Goal: Information Seeking & Learning: Learn about a topic

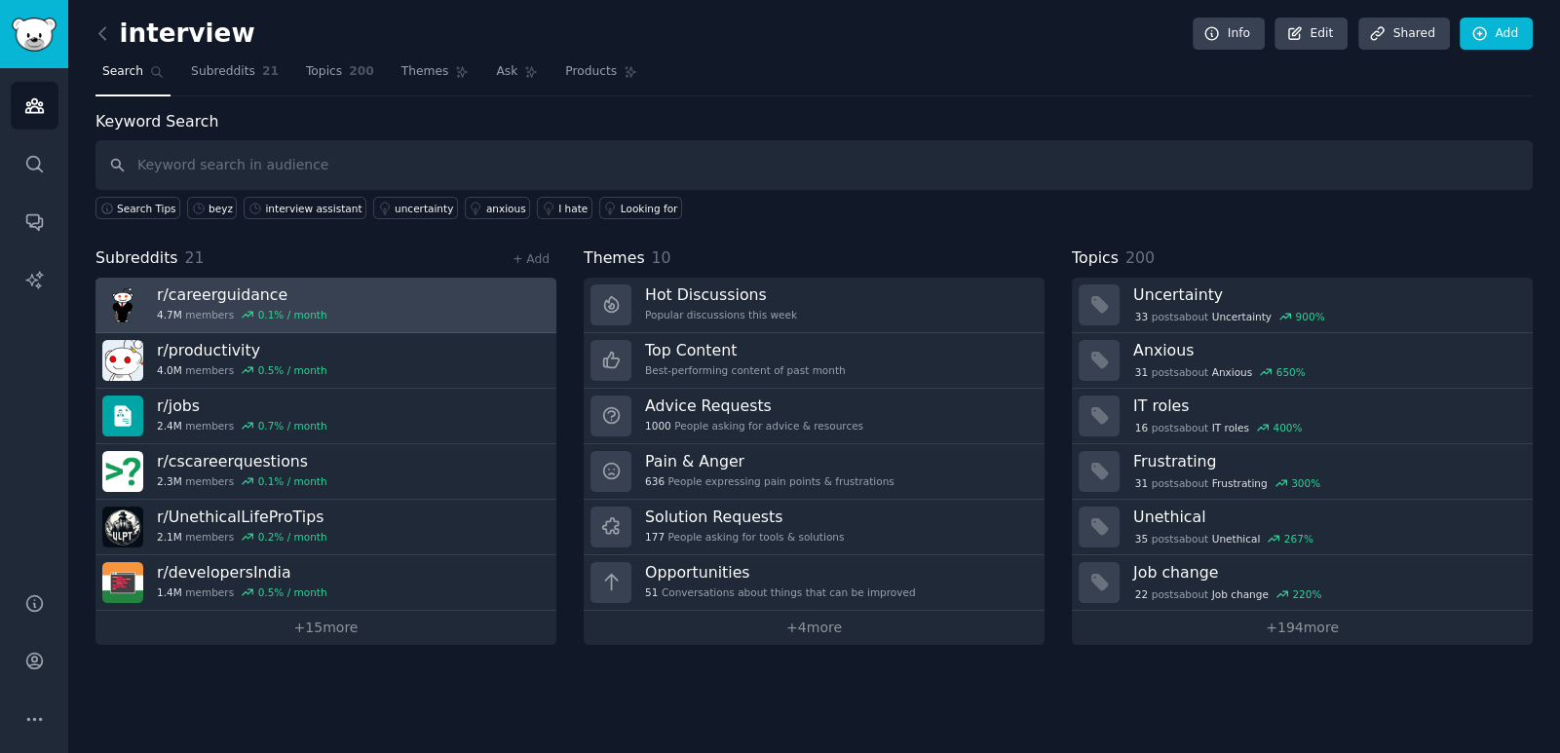
click at [359, 300] on link "r/ careerguidance 4.7M members 0.1 % / month" at bounding box center [326, 306] width 461 height 56
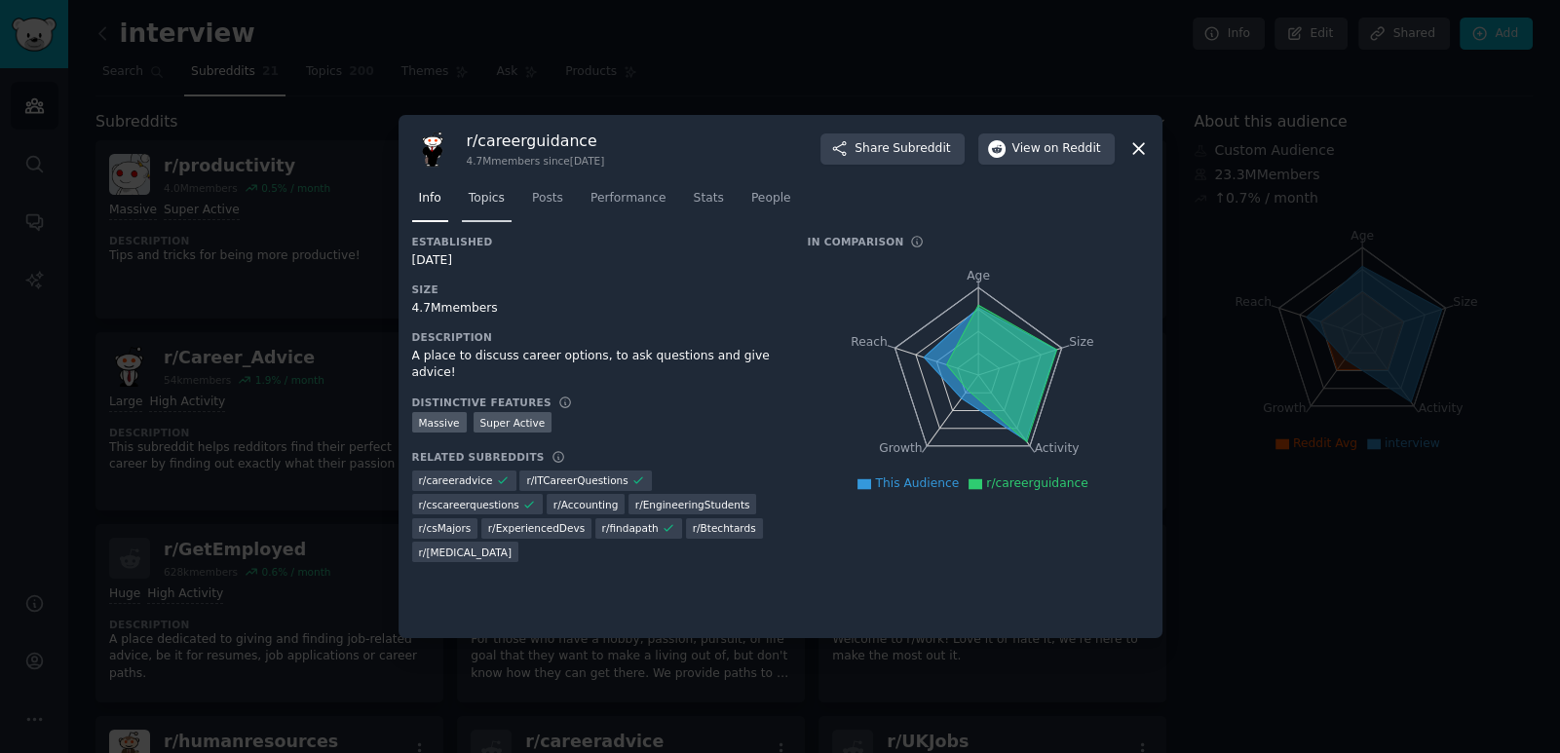
click at [488, 191] on span "Topics" at bounding box center [487, 199] width 36 height 18
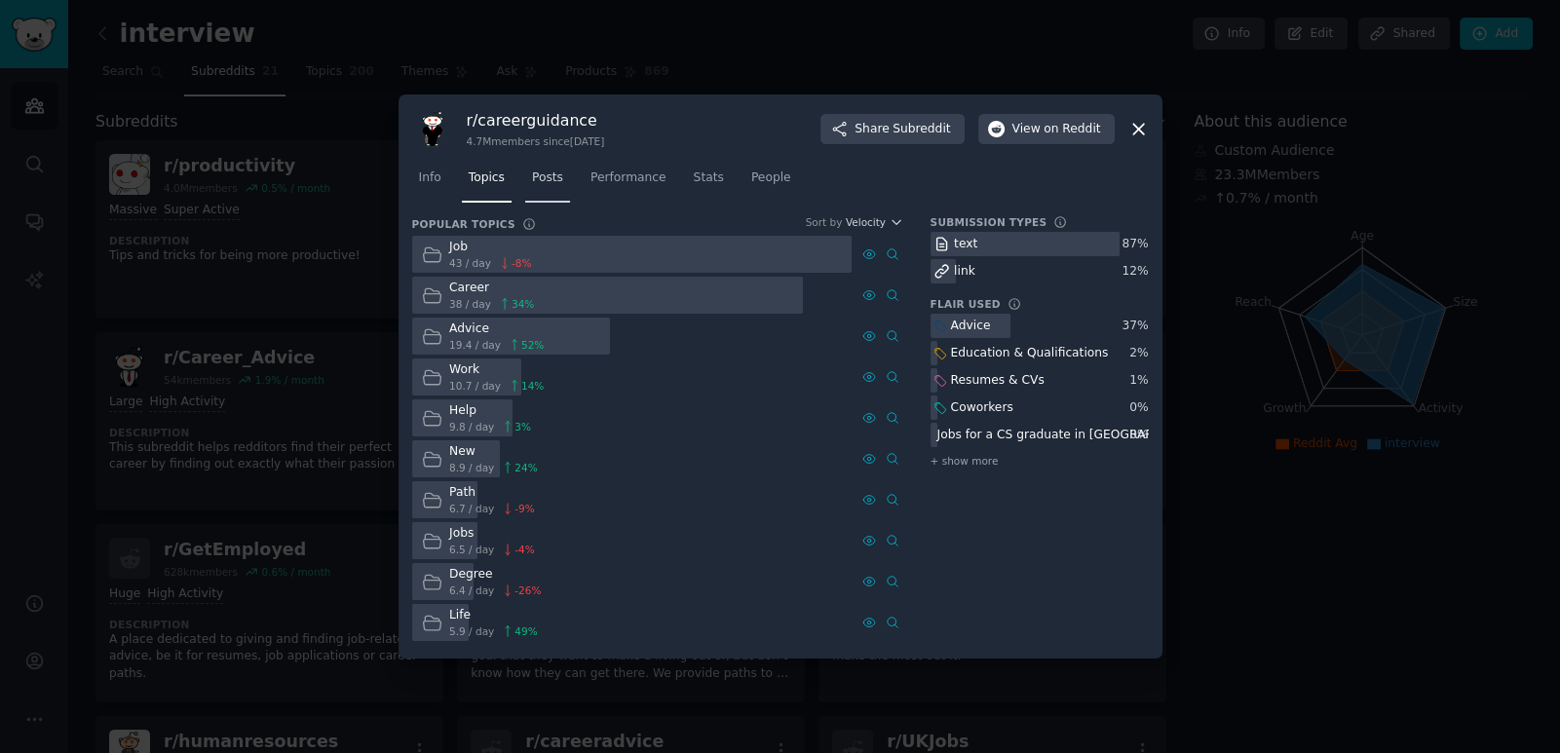
click at [536, 172] on span "Posts" at bounding box center [547, 179] width 31 height 18
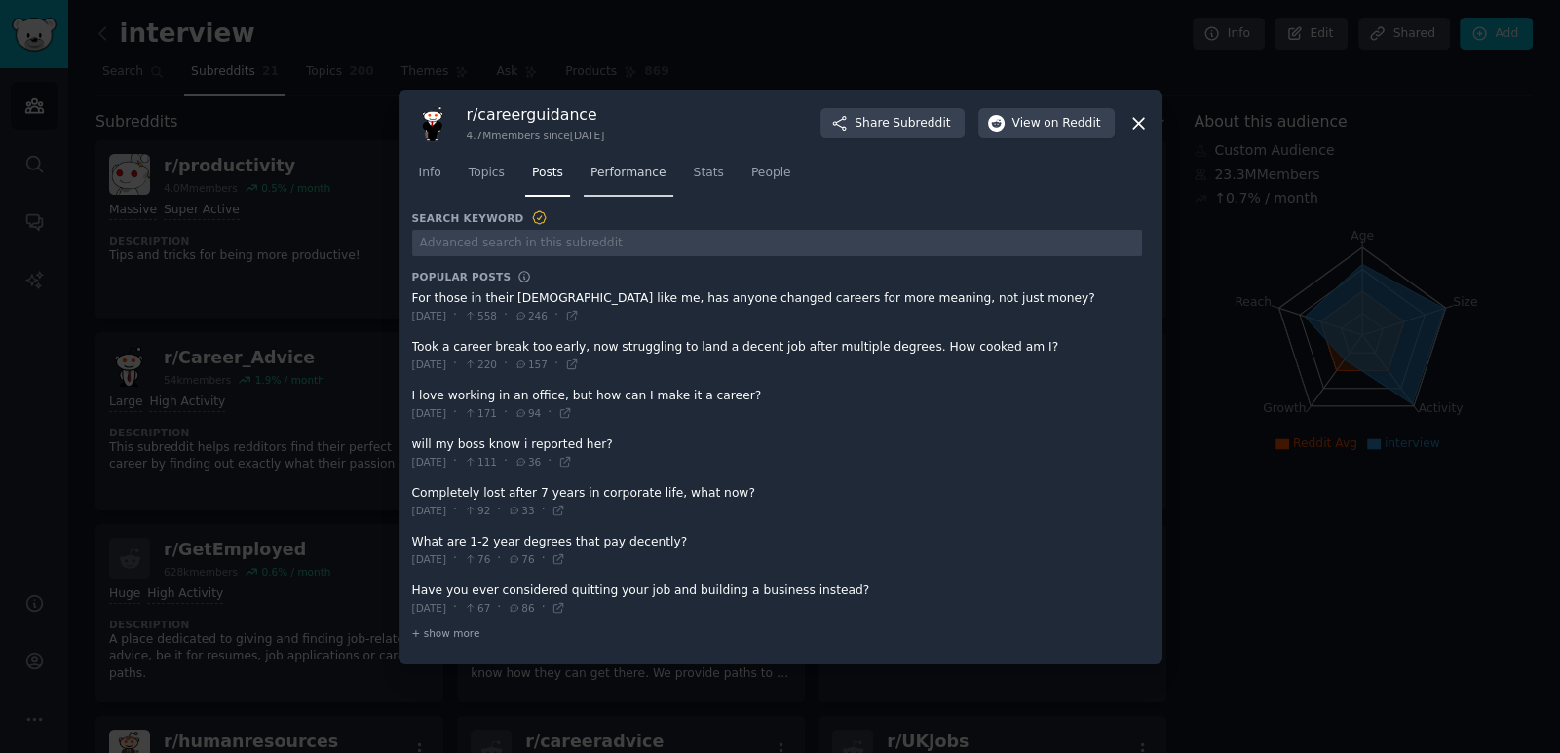
click at [594, 178] on span "Performance" at bounding box center [629, 174] width 76 height 18
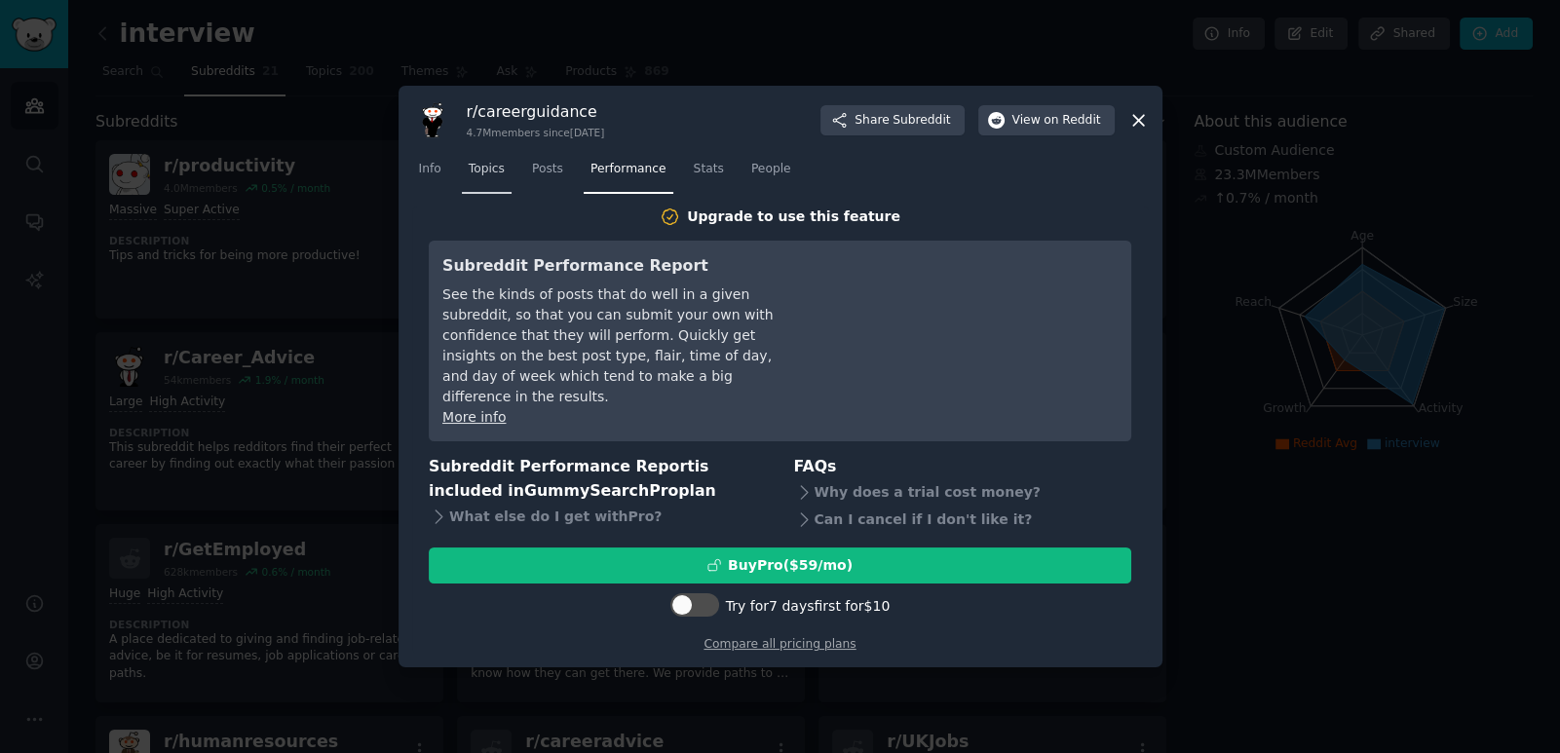
click at [493, 169] on span "Topics" at bounding box center [487, 170] width 36 height 18
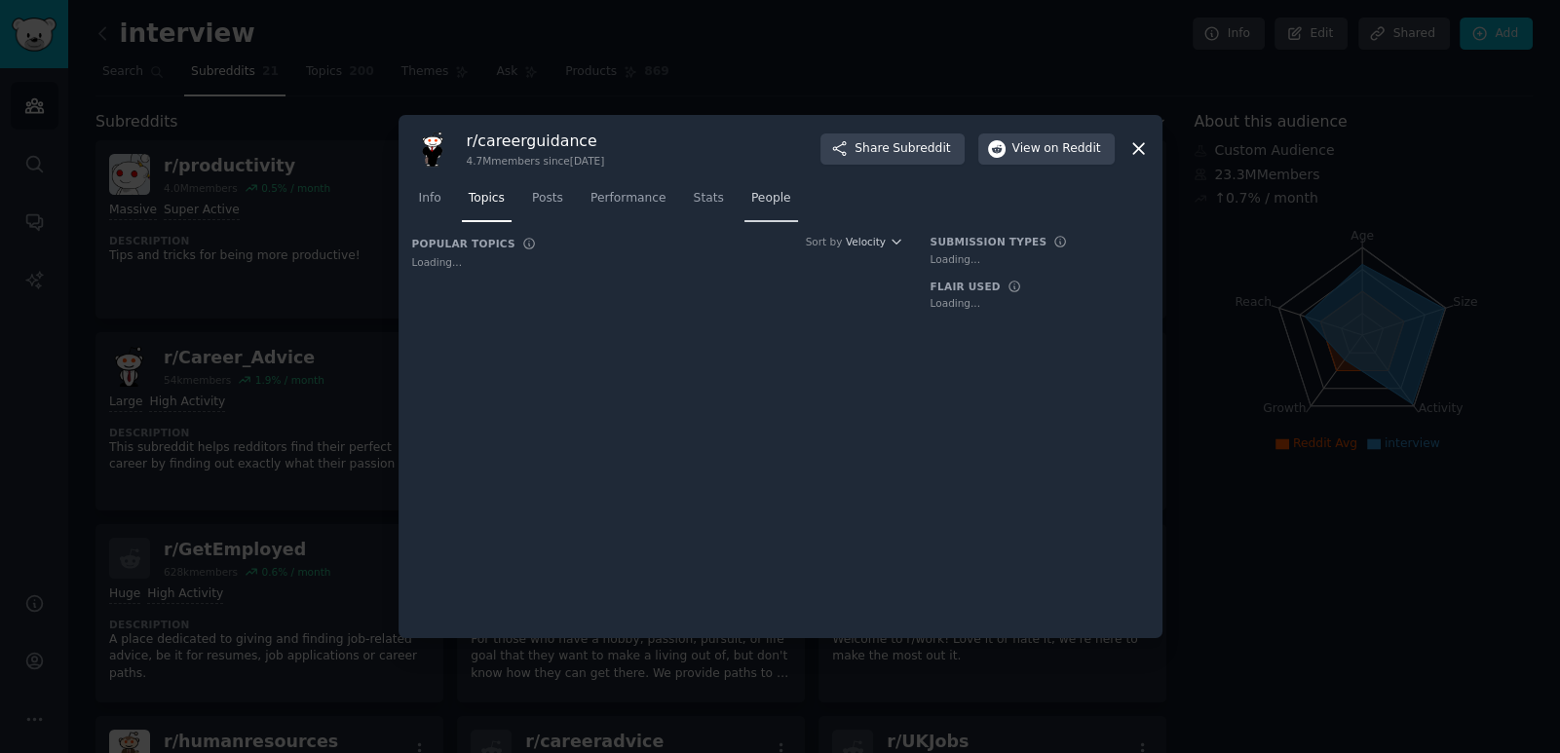
click at [751, 206] on span "People" at bounding box center [771, 199] width 40 height 18
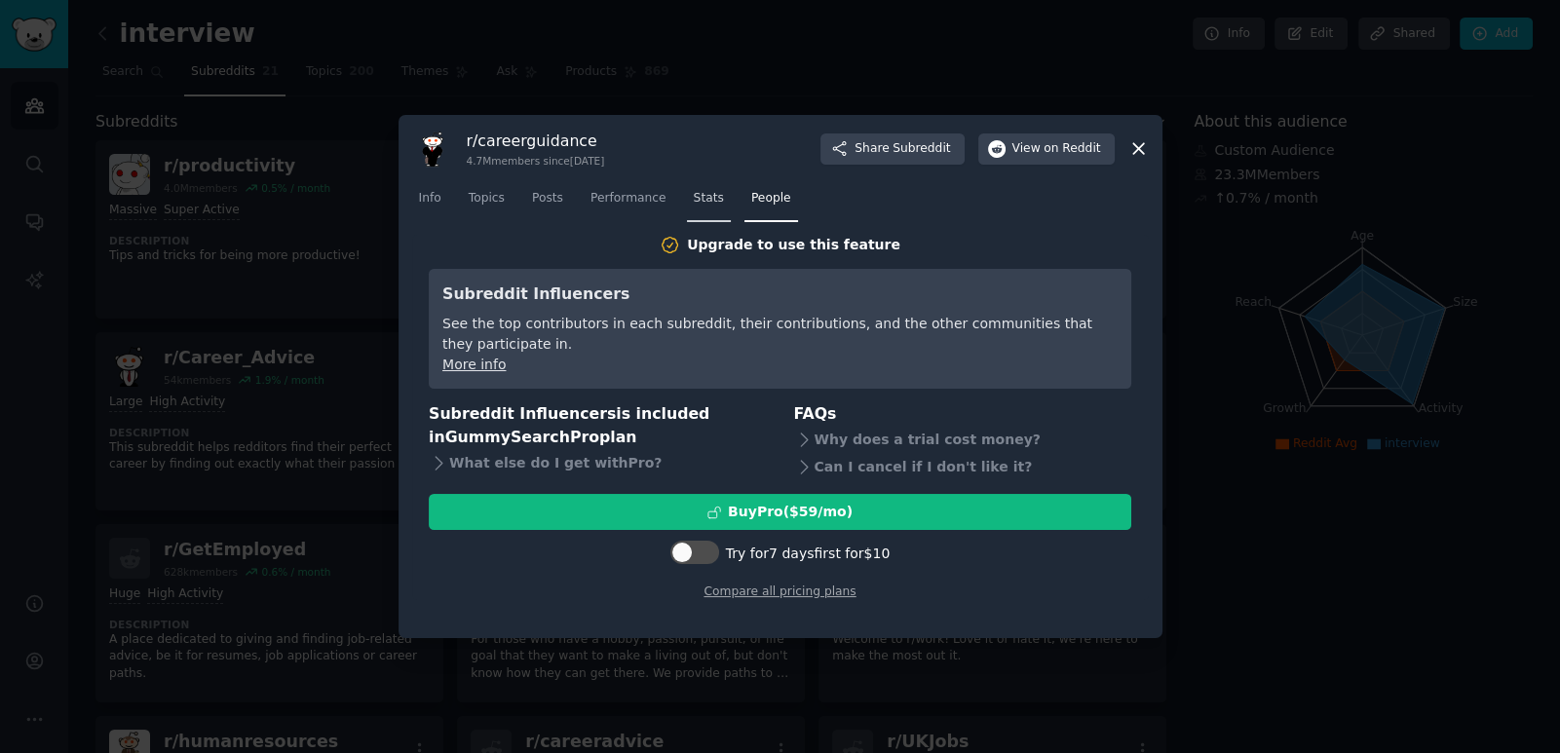
click at [699, 203] on span "Stats" at bounding box center [709, 199] width 30 height 18
click at [1142, 153] on icon at bounding box center [1138, 149] width 11 height 11
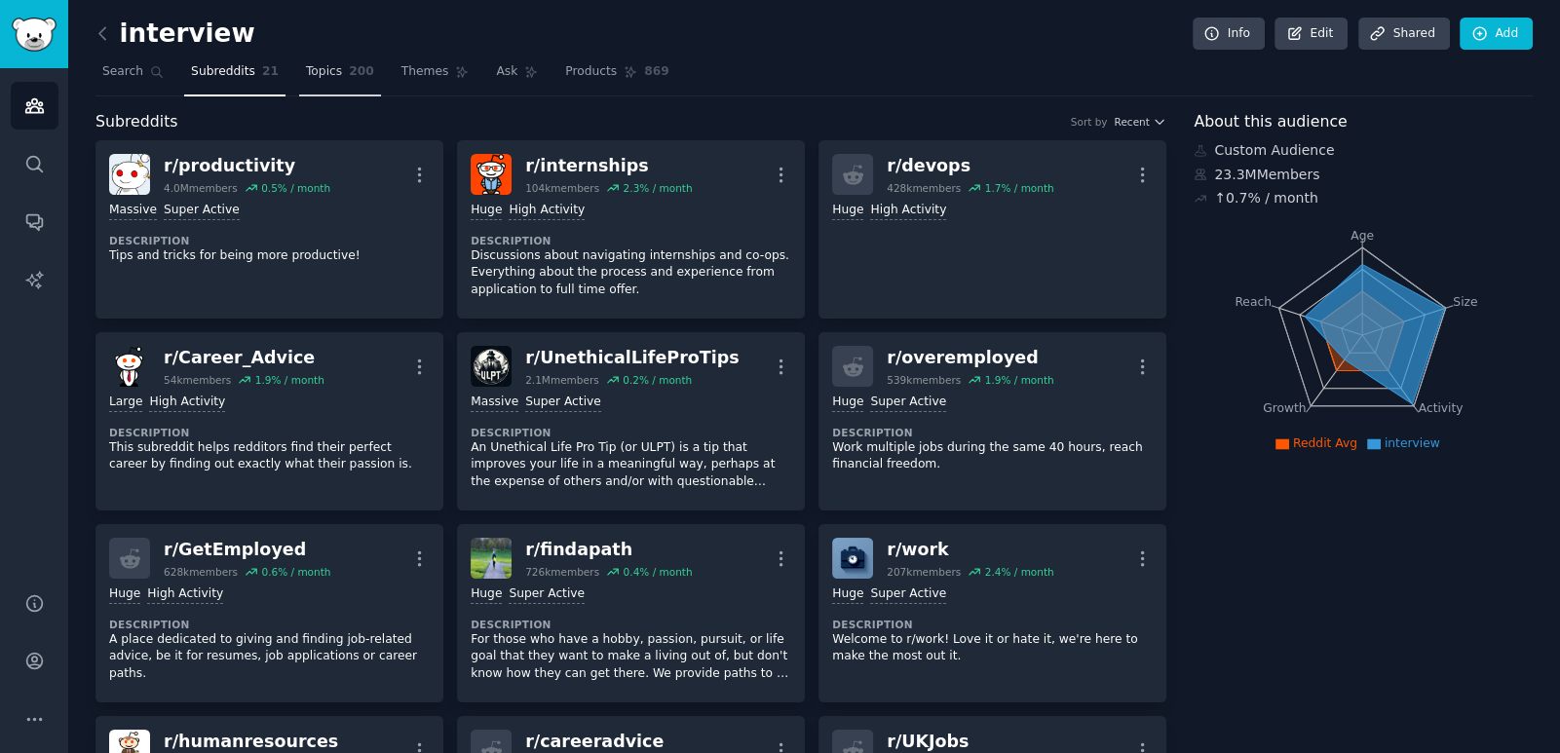
click at [338, 71] on link "Topics 200" at bounding box center [340, 77] width 82 height 40
